Goal: Task Accomplishment & Management: Use online tool/utility

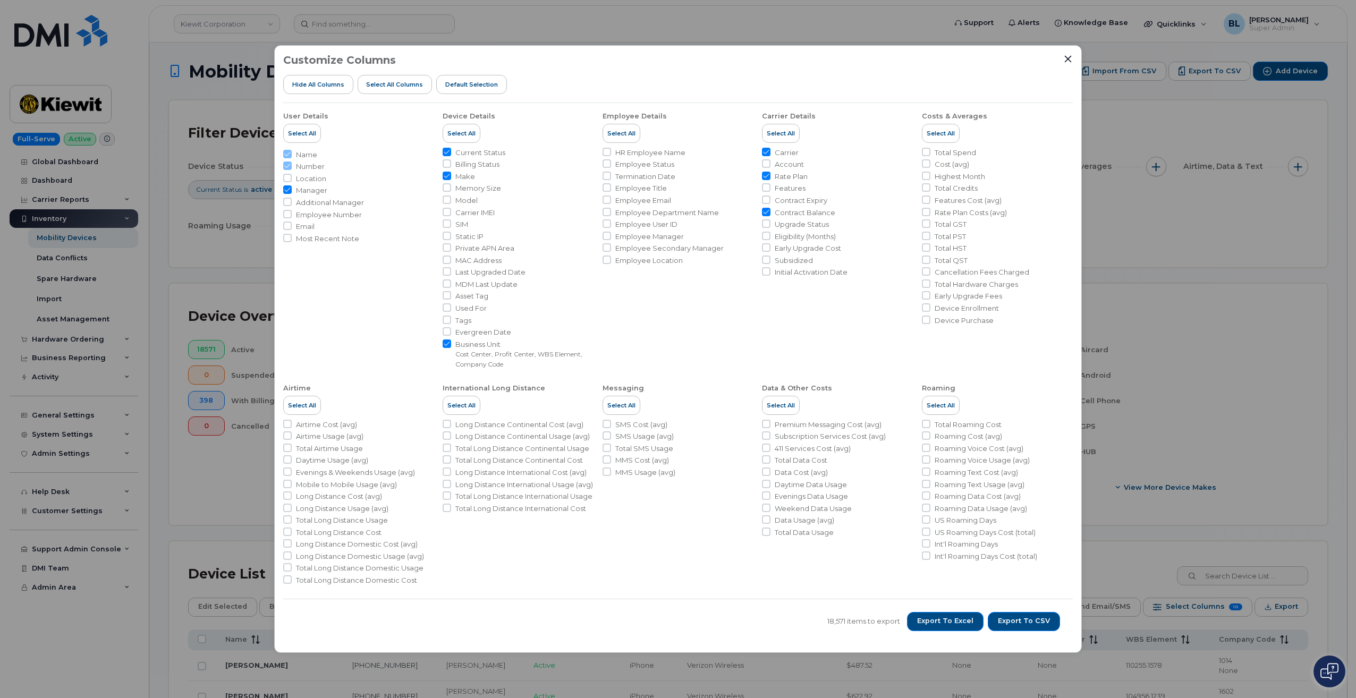
scroll to position [283, 0]
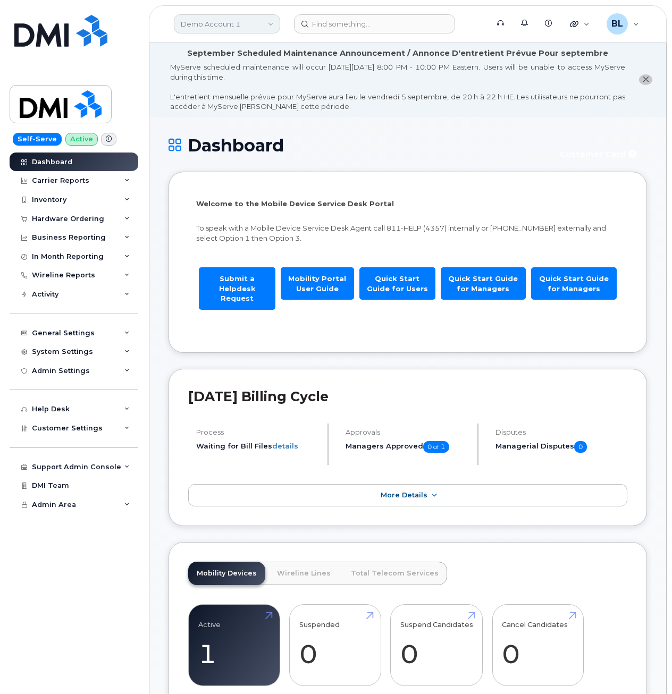
click at [214, 20] on link "Demo Account 1" at bounding box center [227, 23] width 106 height 19
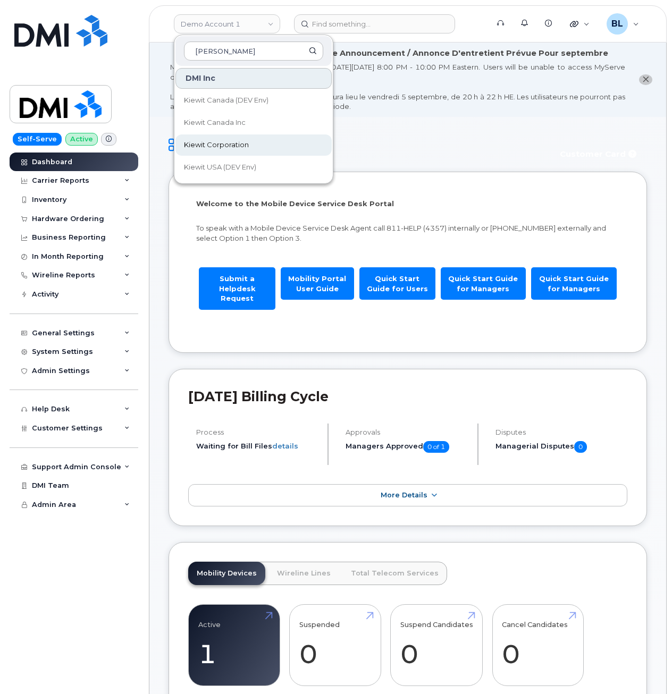
type input "kiewit"
drag, startPoint x: 203, startPoint y: 146, endPoint x: 166, endPoint y: 159, distance: 39.7
click at [203, 146] on span "Kiewit Corporation" at bounding box center [216, 145] width 65 height 11
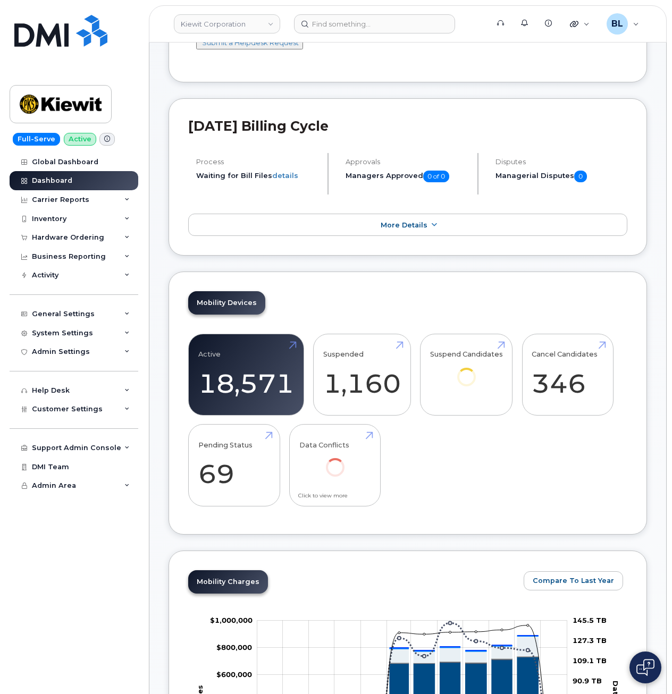
scroll to position [283, 0]
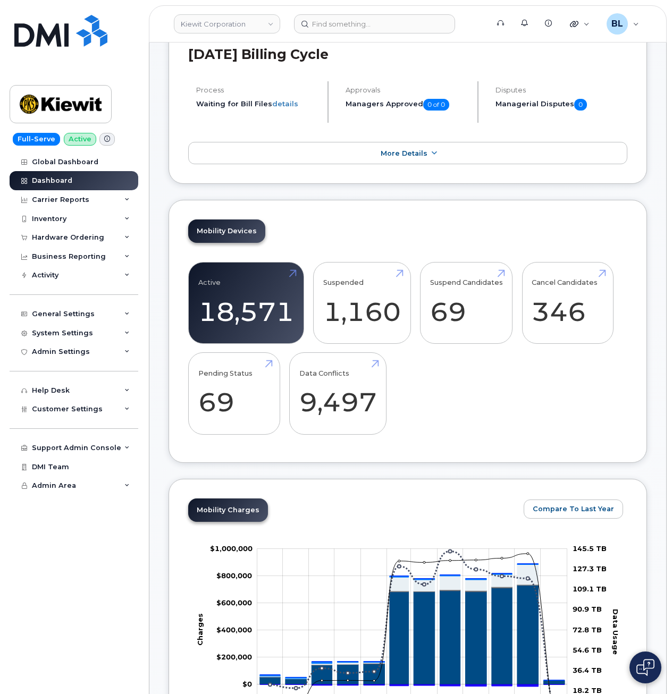
drag, startPoint x: 571, startPoint y: 398, endPoint x: 553, endPoint y: 376, distance: 29.5
click at [571, 398] on div "Active 18,571 Suspended 1,160 Suspend Candidates 69 Cancel Candidates 346 Pendi…" at bounding box center [407, 352] width 439 height 181
click at [256, 298] on link "Active 18,571" at bounding box center [246, 303] width 96 height 70
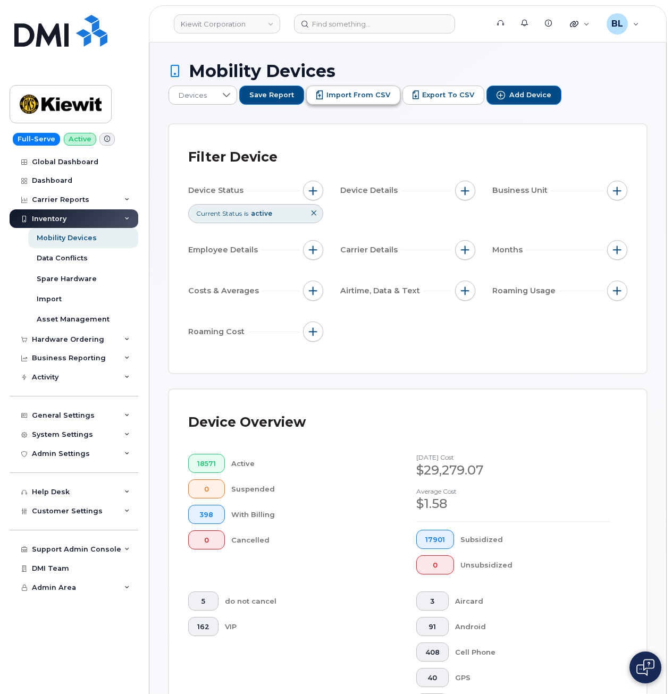
click at [335, 90] on span "Import from CSV" at bounding box center [358, 95] width 64 height 10
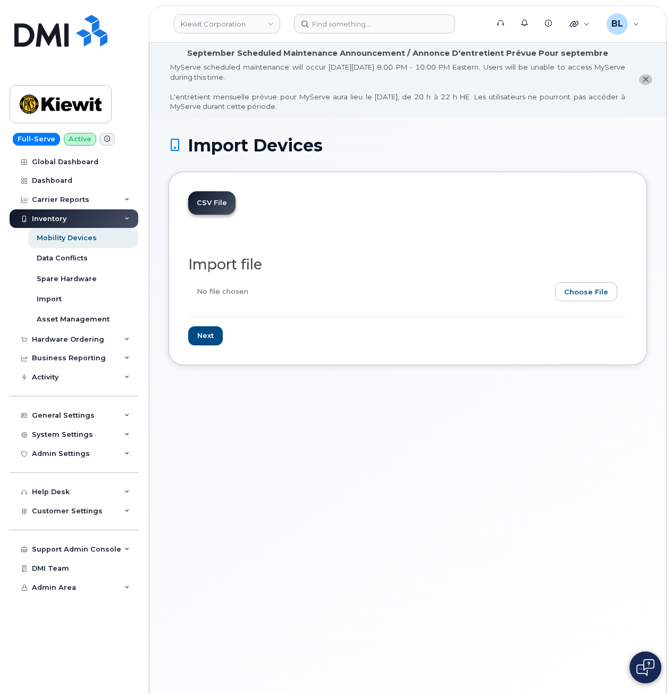
click at [588, 296] on input "file" at bounding box center [403, 294] width 430 height 24
type input "C:\fakepath\Kiewit Corp - T-mobile - ETF update -09.03.csv"
click at [196, 334] on input "Next" at bounding box center [205, 336] width 35 height 20
type input "Loading..."
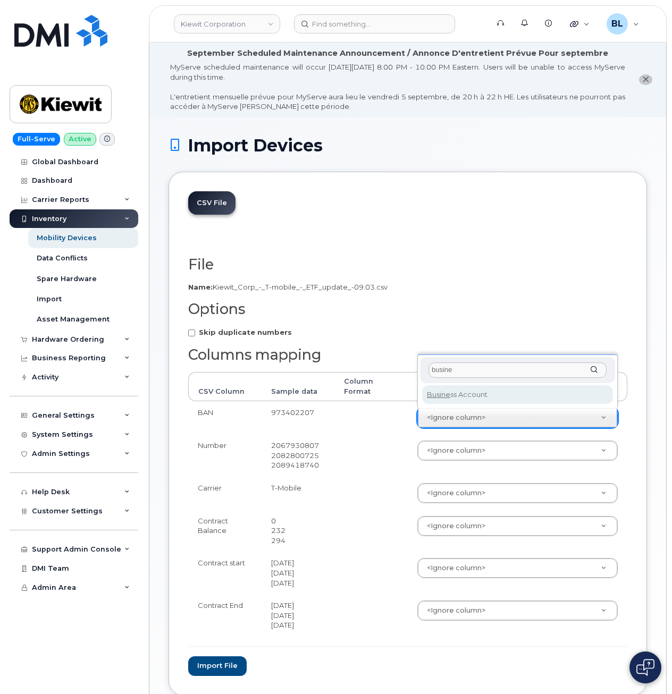
type input "busine"
select select "business_account_id"
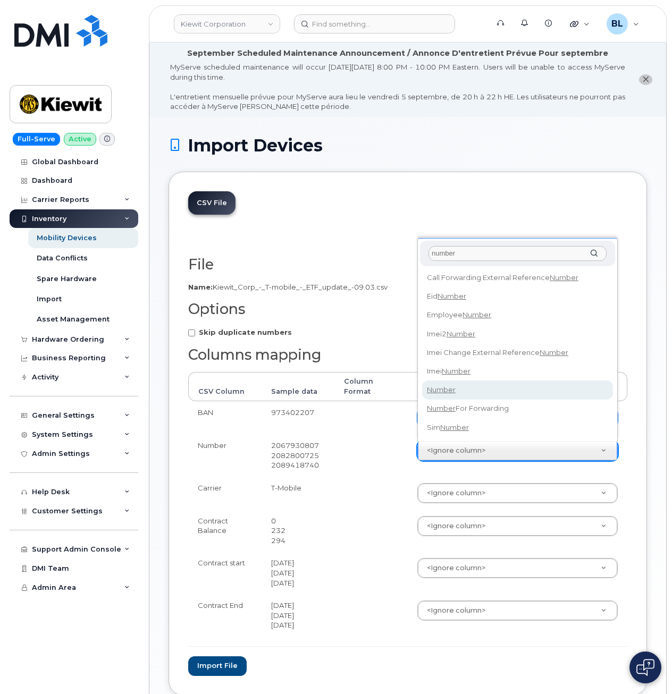
type input "number"
select select "number"
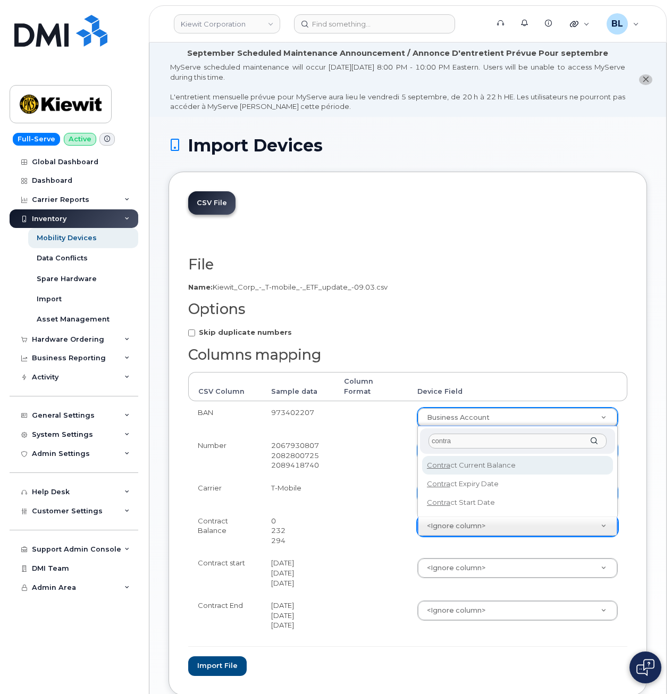
type input "contra"
select select "contract_current_balance"
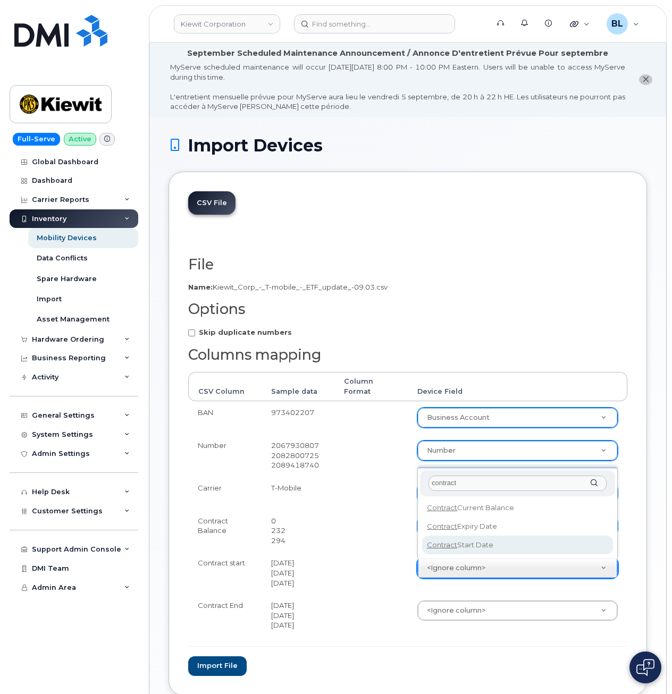
type input "contract"
select select "contract_start_date"
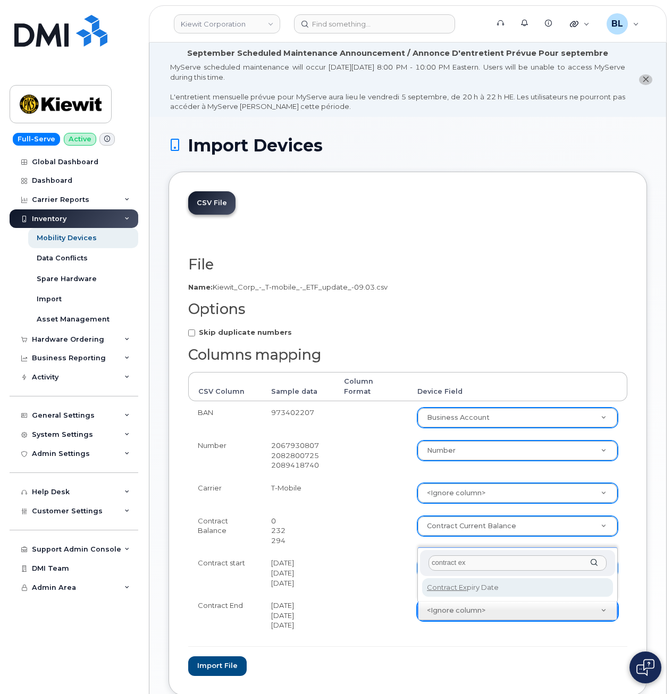
type input "contract ex"
select select "contract_expiry_date"
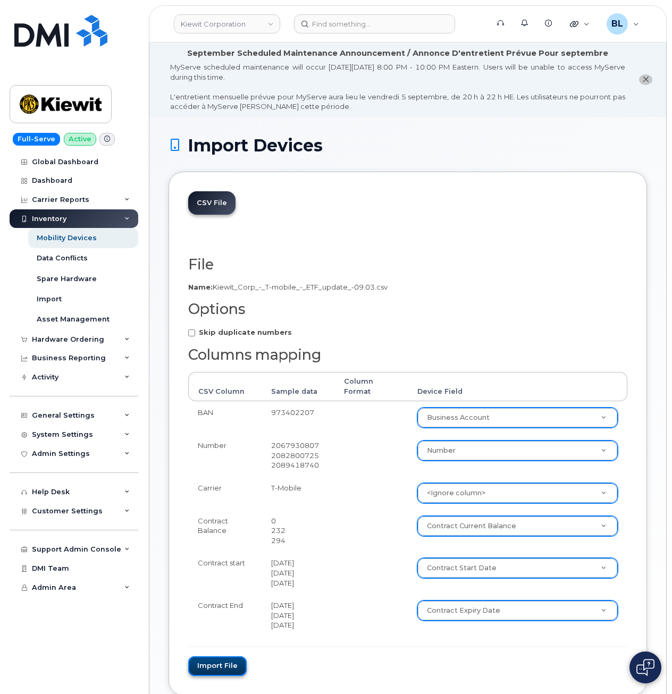
click at [220, 662] on button "Import file" at bounding box center [217, 666] width 58 height 20
